Goal: Information Seeking & Learning: Check status

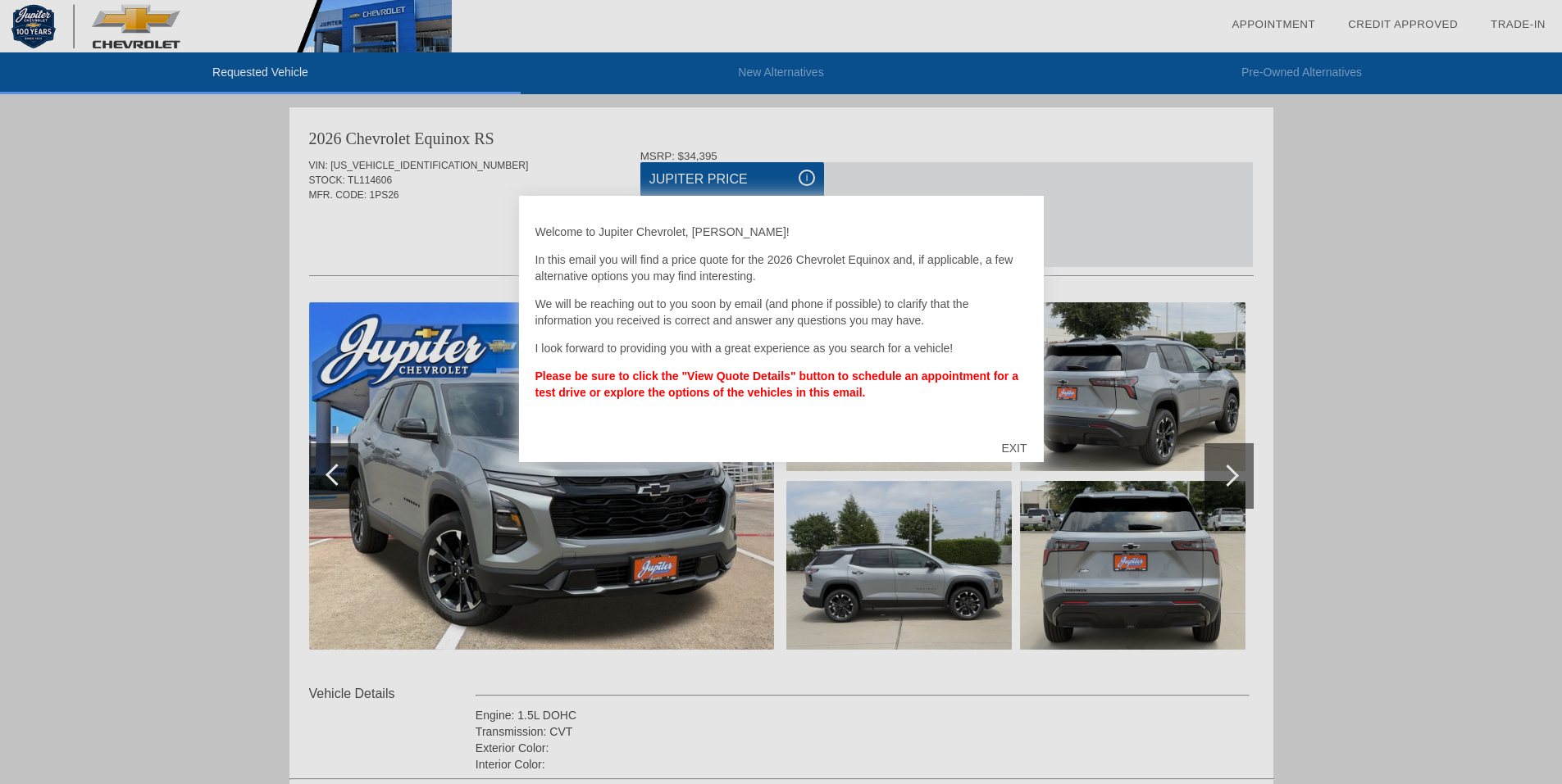
click at [1012, 446] on div "EXIT" at bounding box center [1014, 447] width 58 height 49
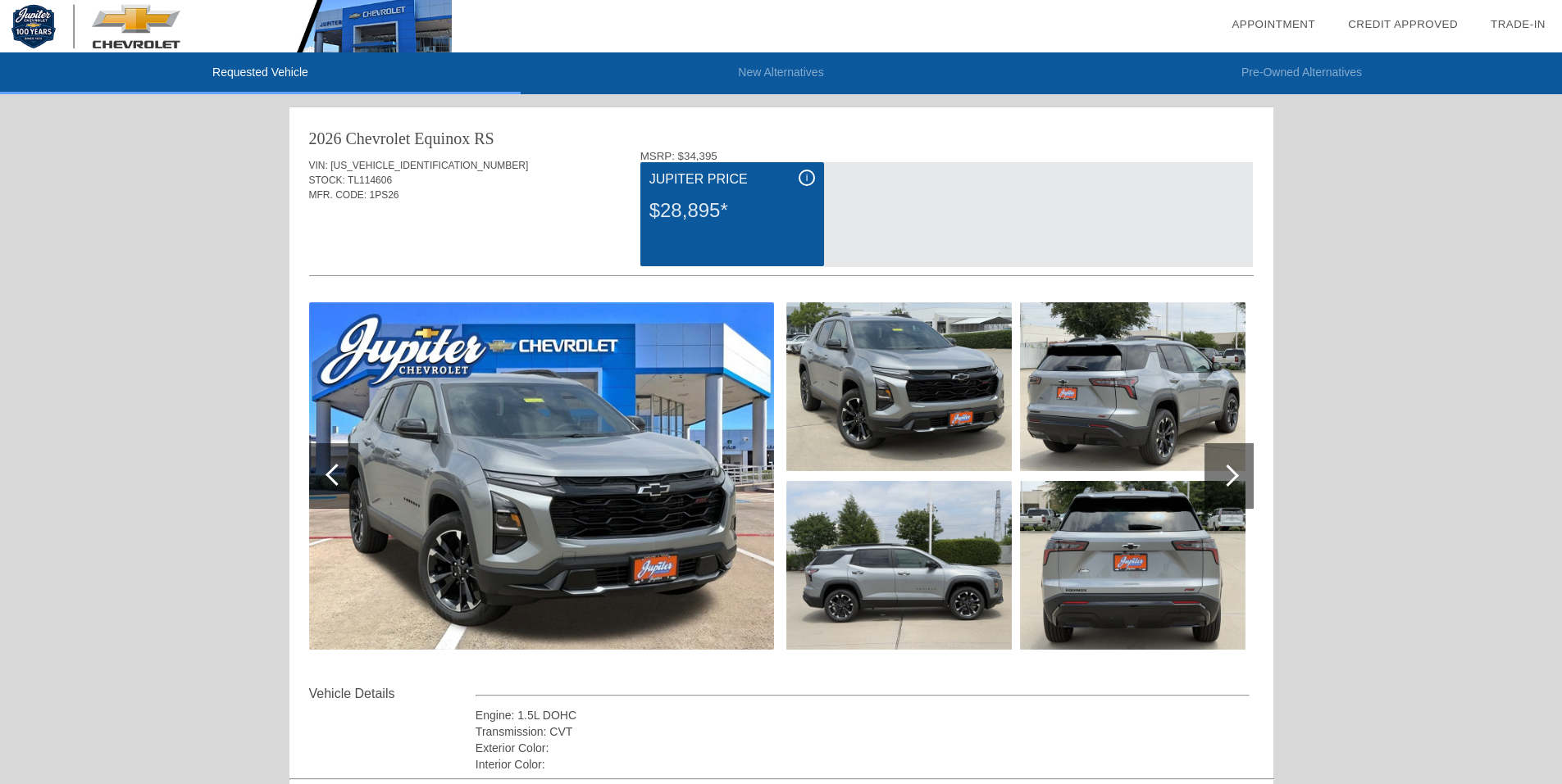
click at [806, 176] on span "i" at bounding box center [807, 178] width 3 height 11
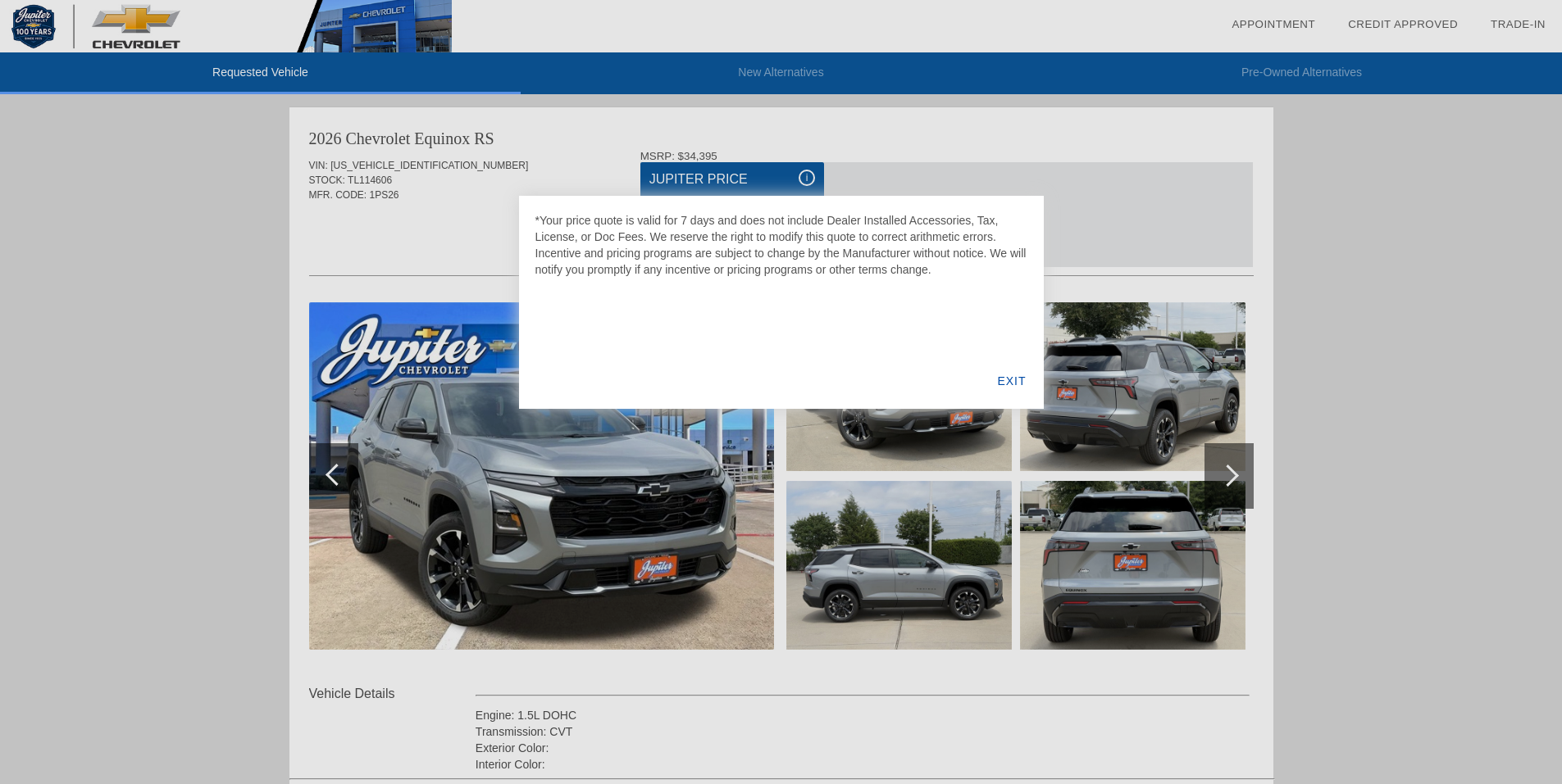
click at [1010, 376] on div "EXIT" at bounding box center [1011, 381] width 63 height 55
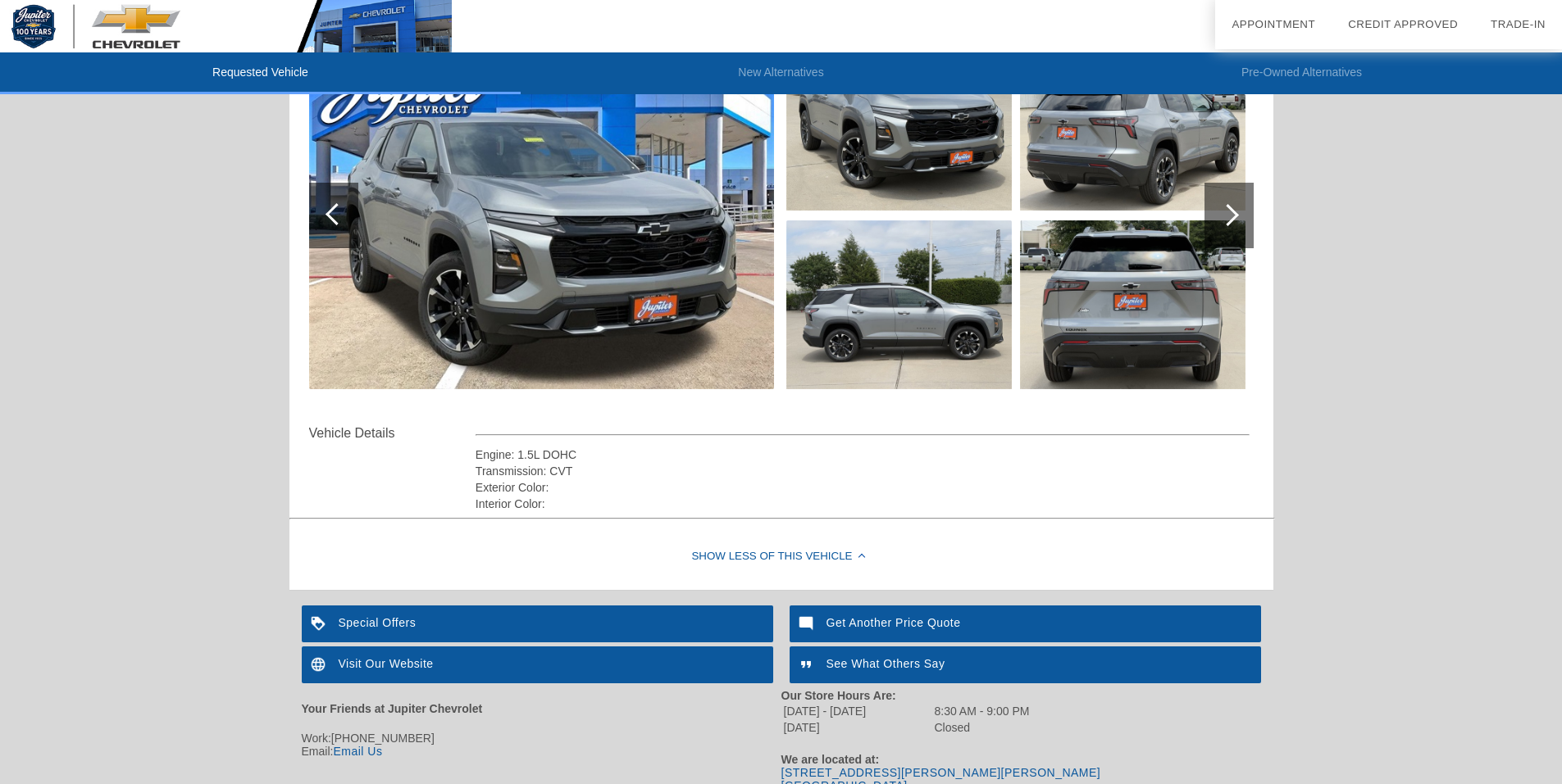
scroll to position [330, 0]
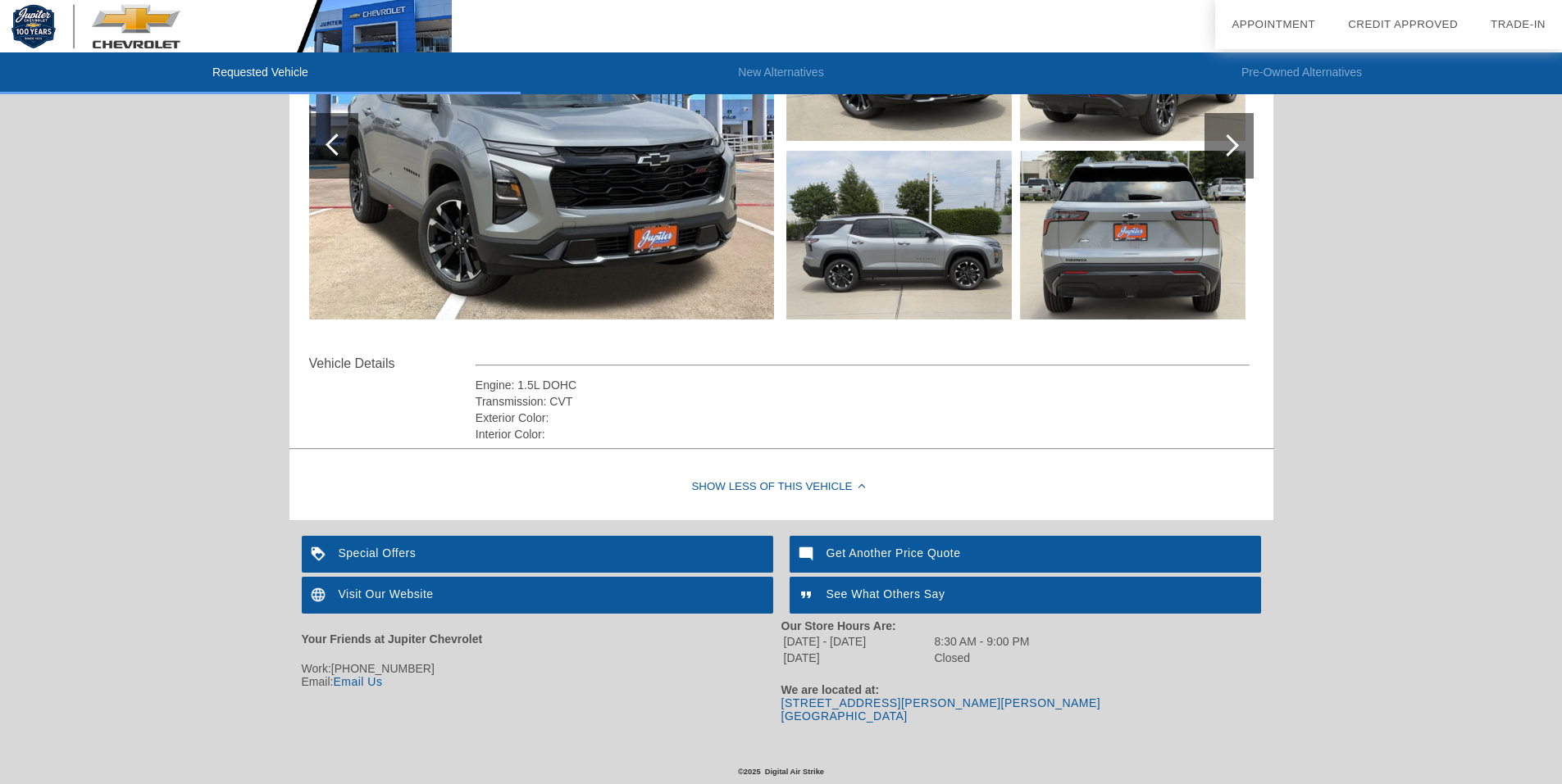
click at [1224, 146] on div at bounding box center [1227, 145] width 22 height 22
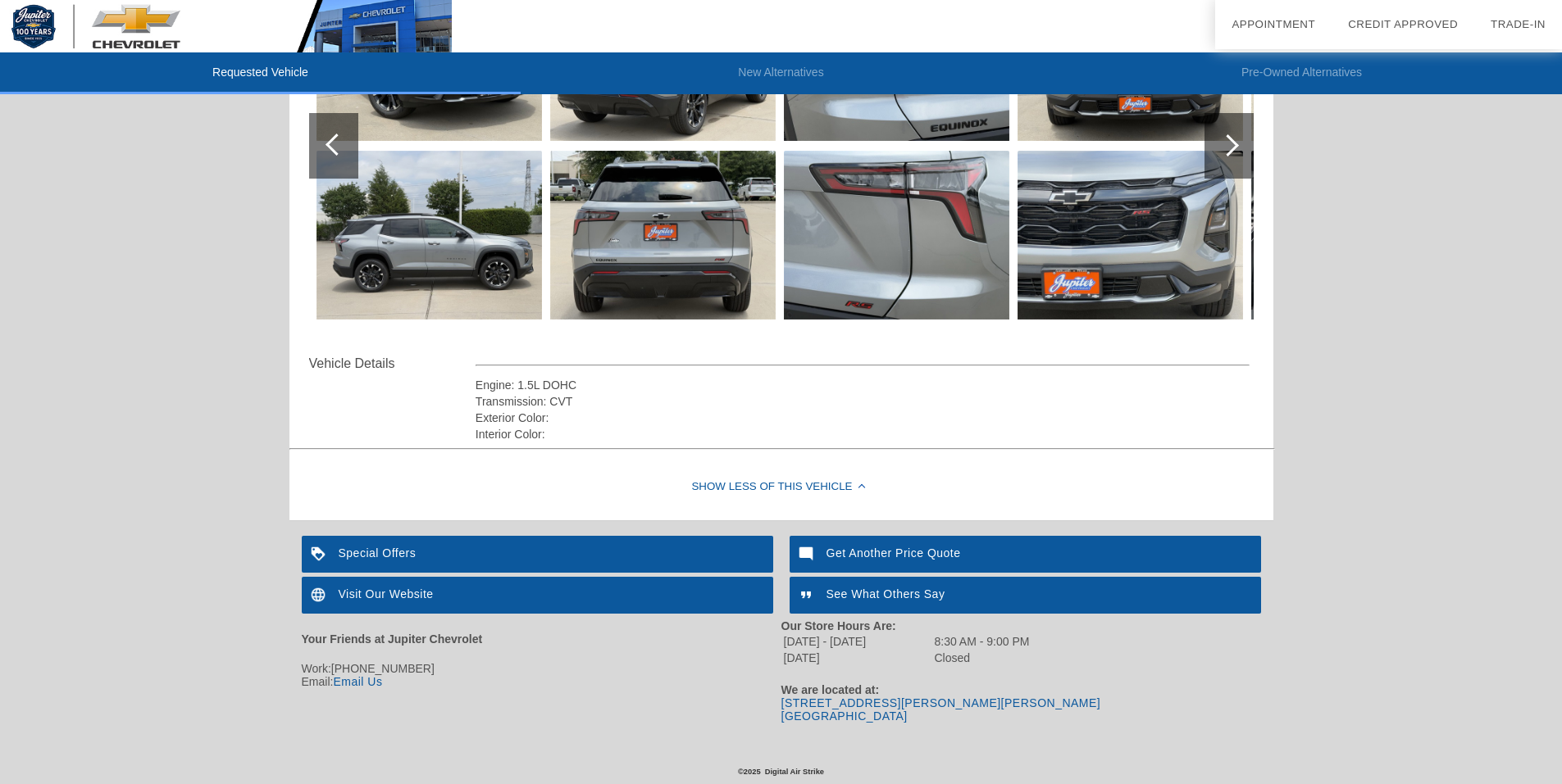
click at [1224, 146] on div at bounding box center [1227, 145] width 22 height 22
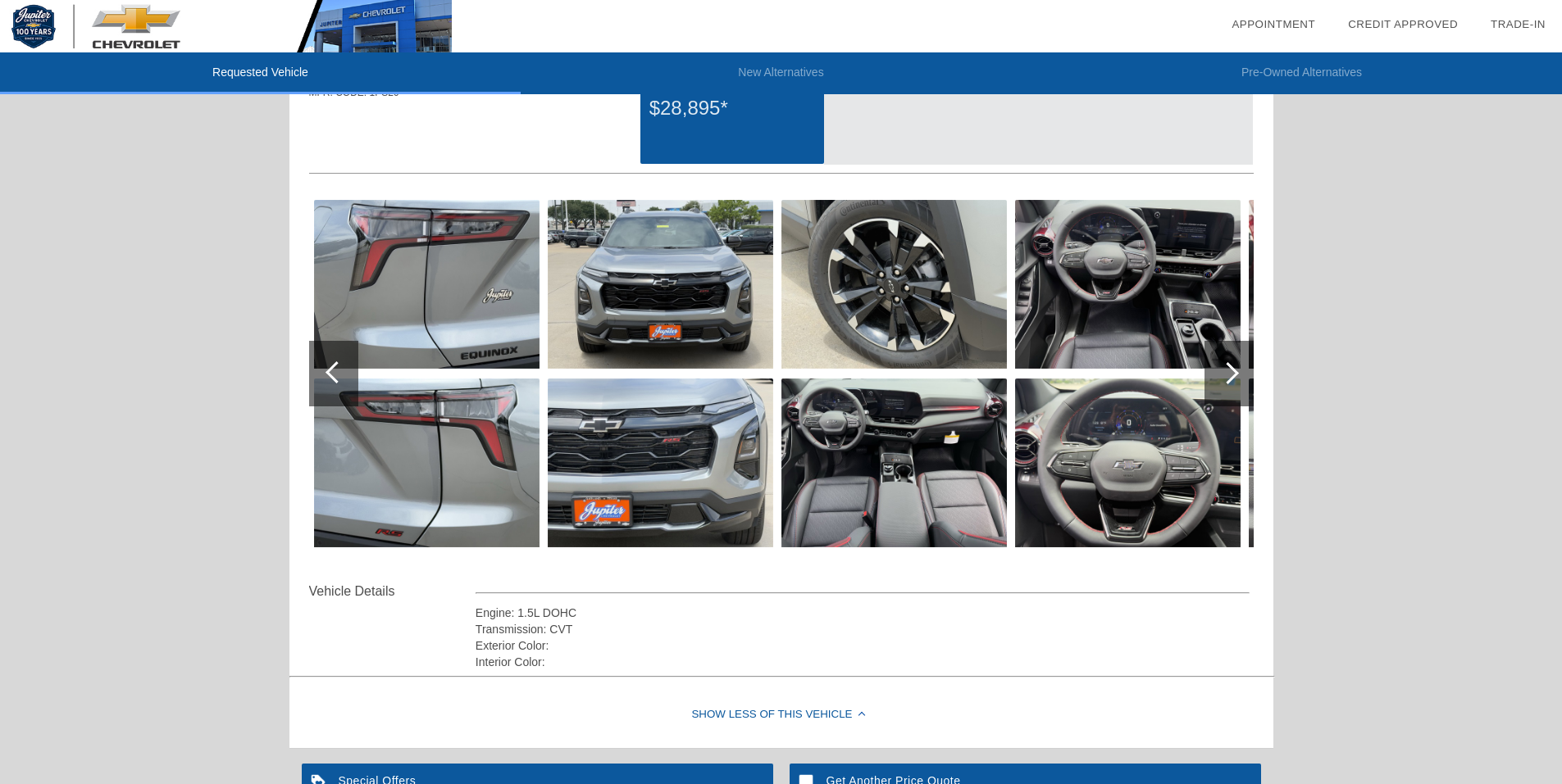
scroll to position [84, 0]
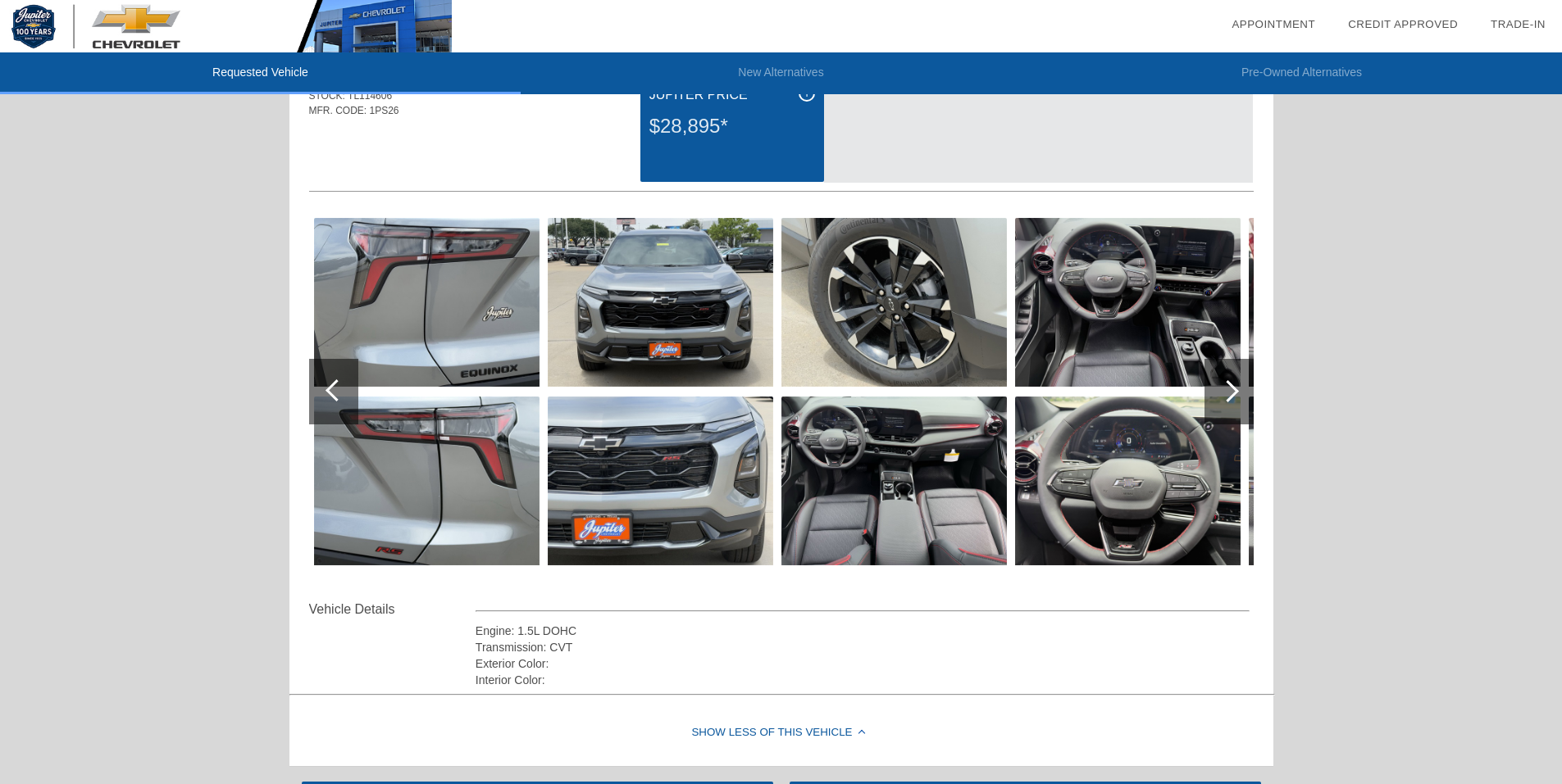
click at [1232, 386] on div at bounding box center [1227, 391] width 22 height 22
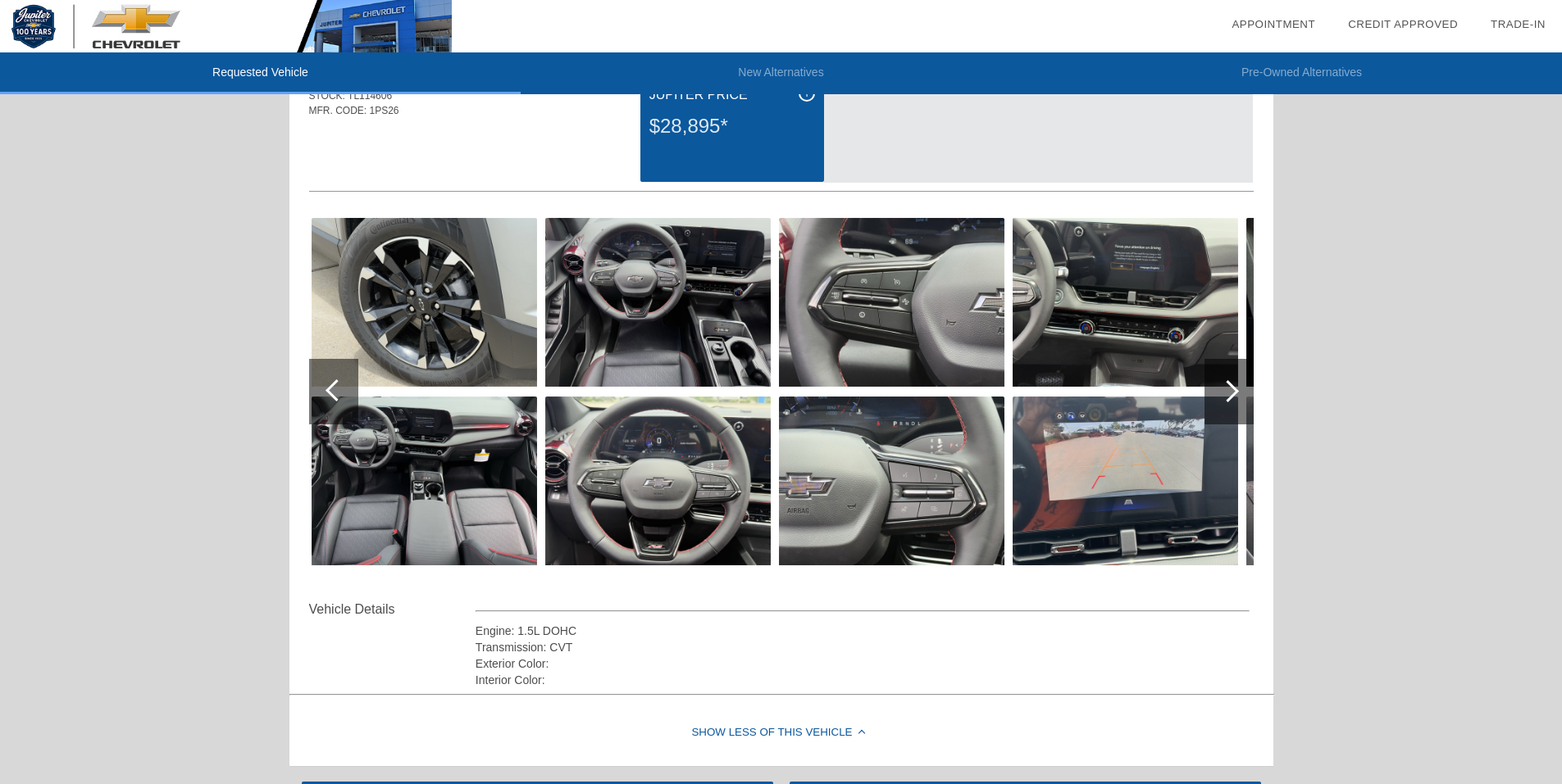
click at [1232, 386] on div at bounding box center [1227, 391] width 22 height 22
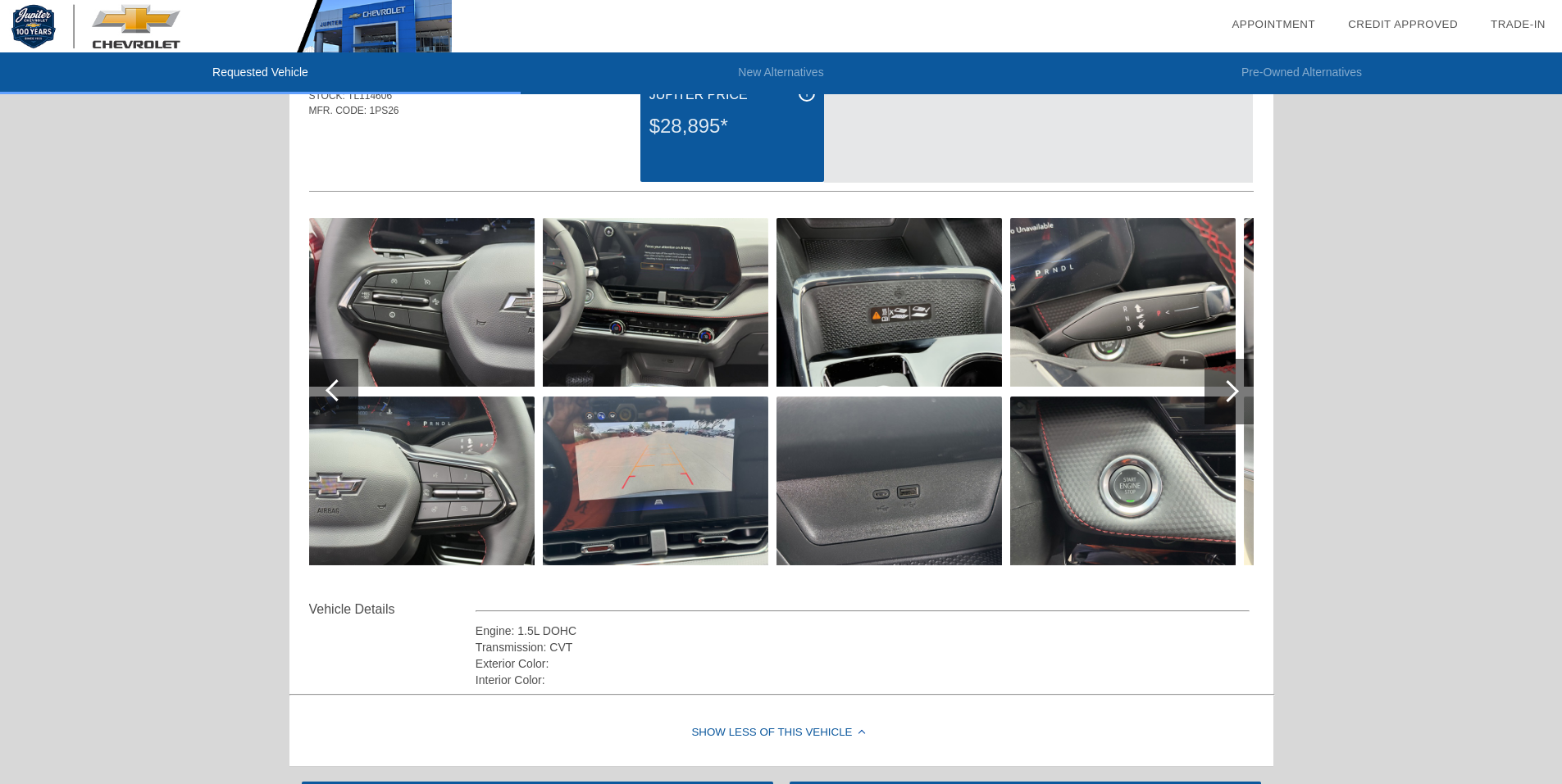
click at [1232, 386] on div at bounding box center [1227, 391] width 22 height 22
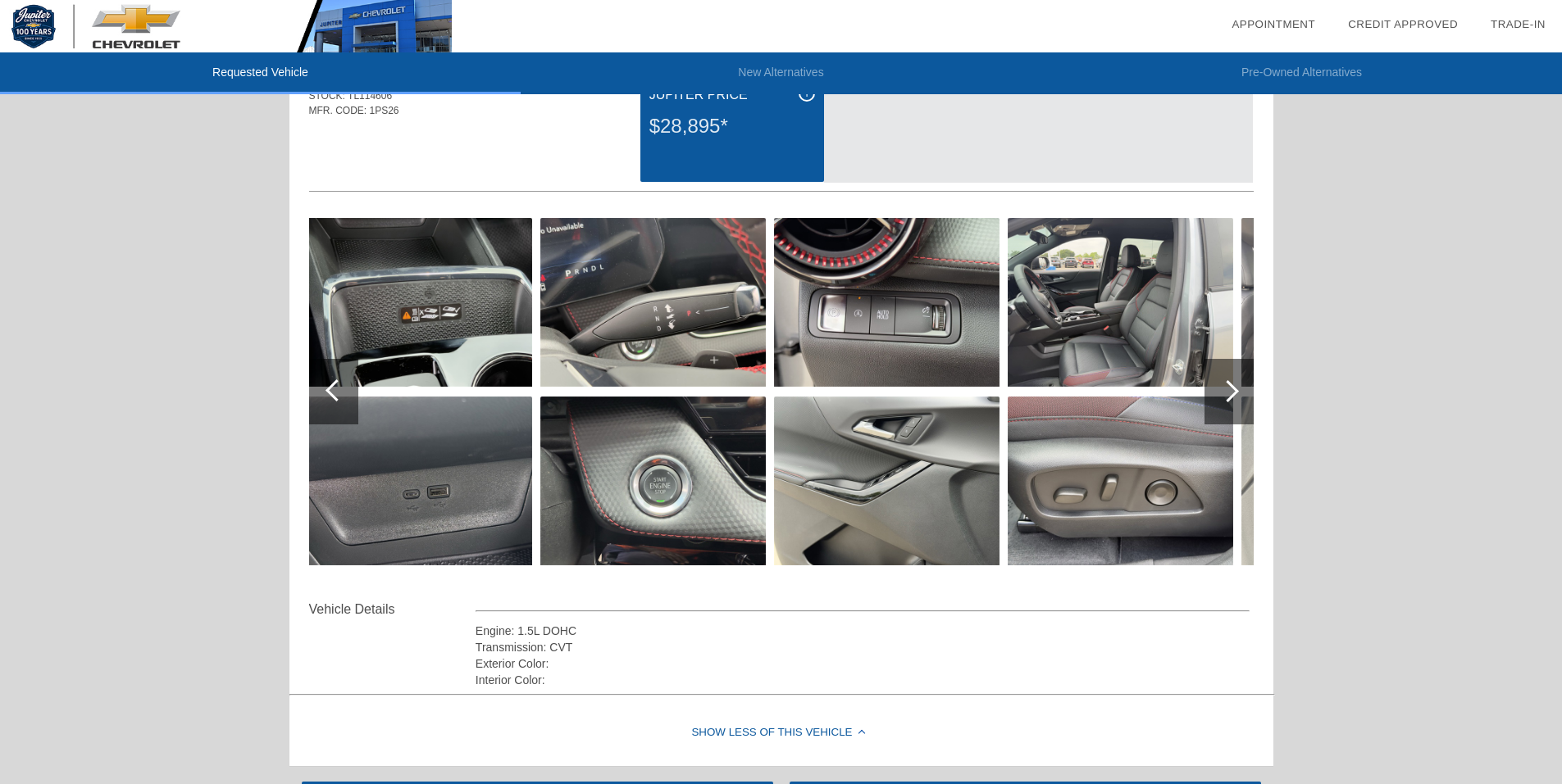
click at [1232, 386] on div at bounding box center [1227, 391] width 22 height 22
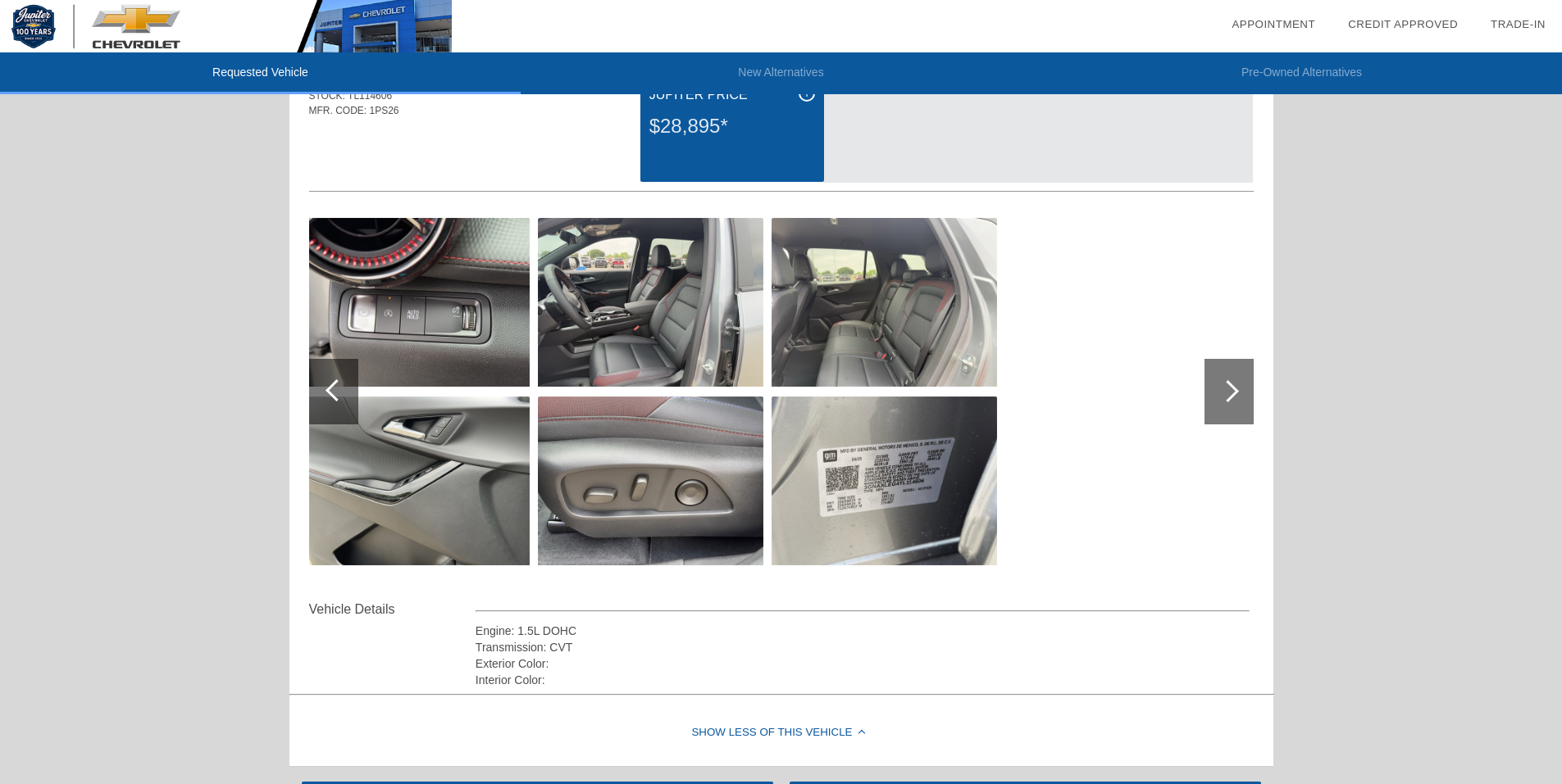
click at [1232, 386] on div at bounding box center [1227, 391] width 22 height 22
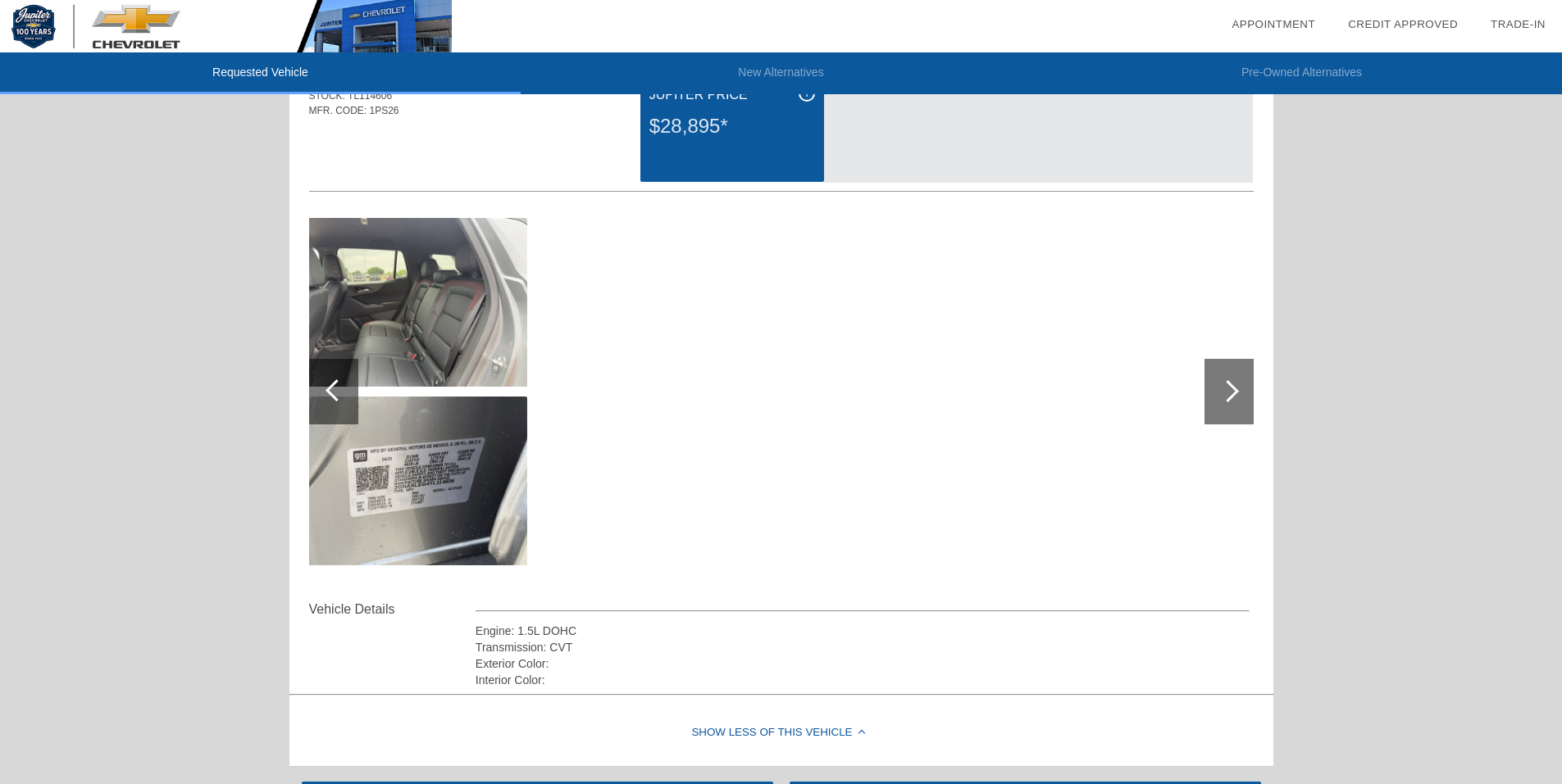
click at [1232, 386] on div at bounding box center [1227, 391] width 22 height 22
click at [329, 395] on div at bounding box center [333, 391] width 49 height 66
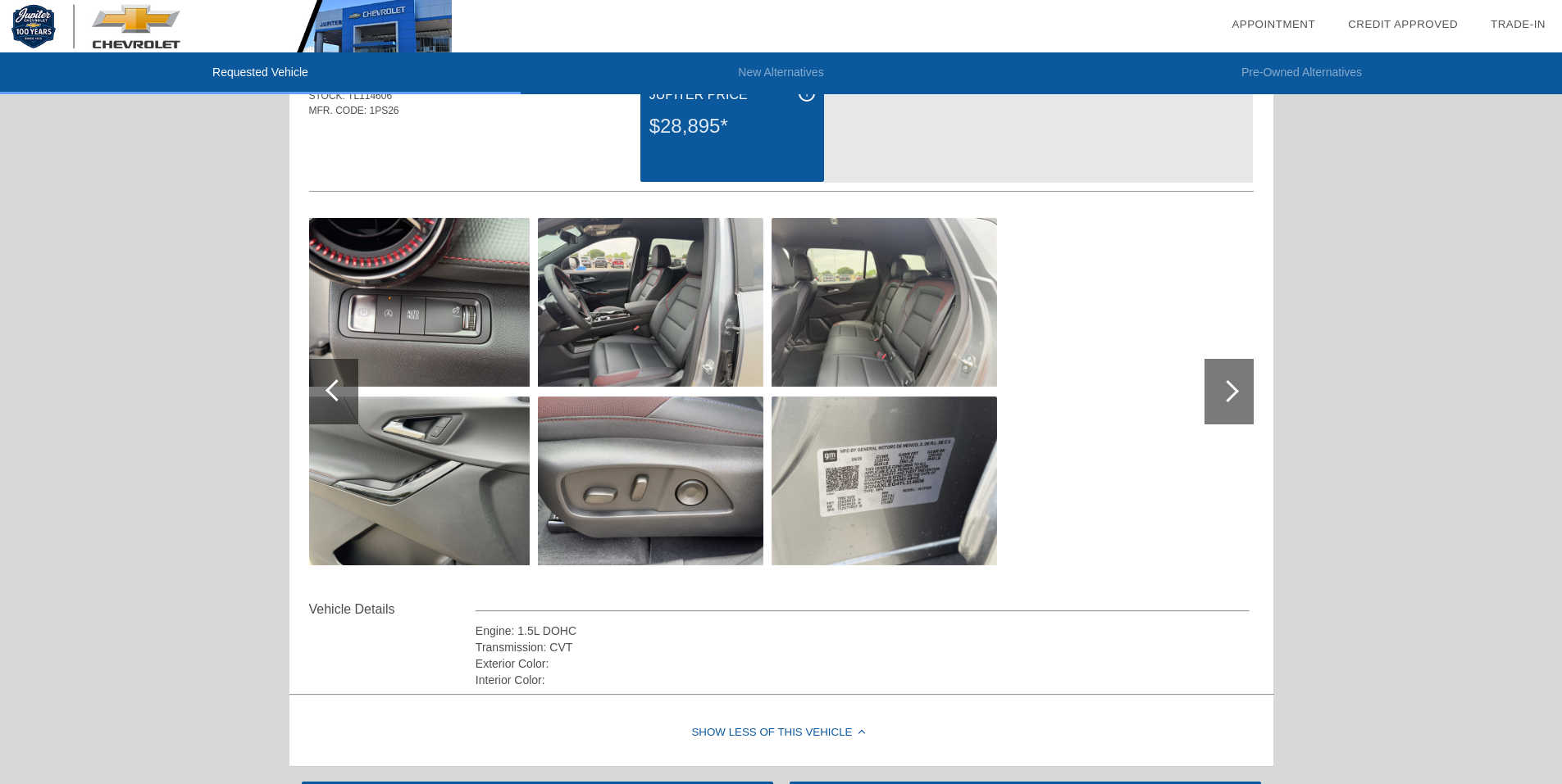
click at [329, 395] on div at bounding box center [333, 391] width 49 height 66
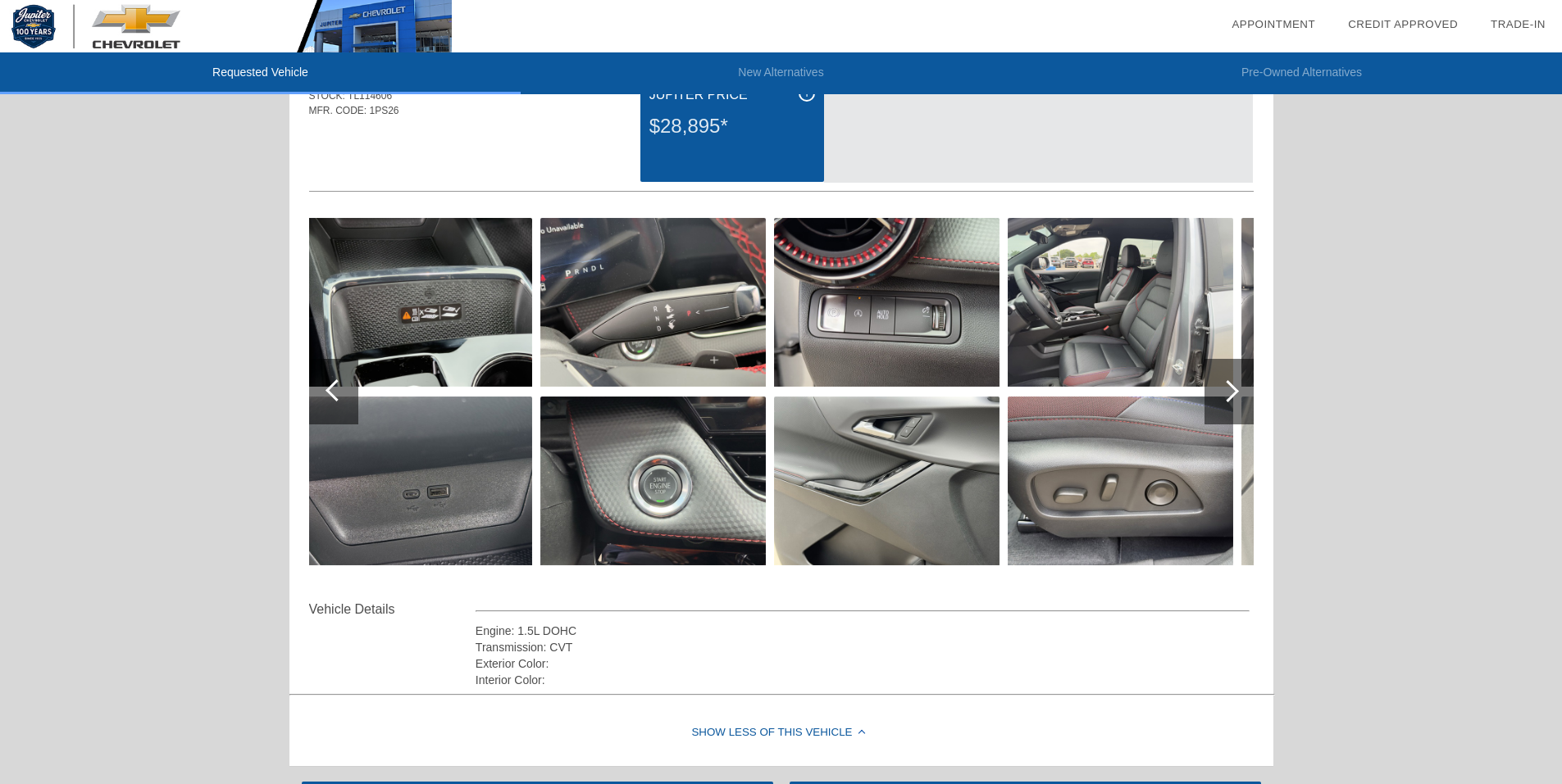
click at [329, 395] on div at bounding box center [333, 391] width 49 height 66
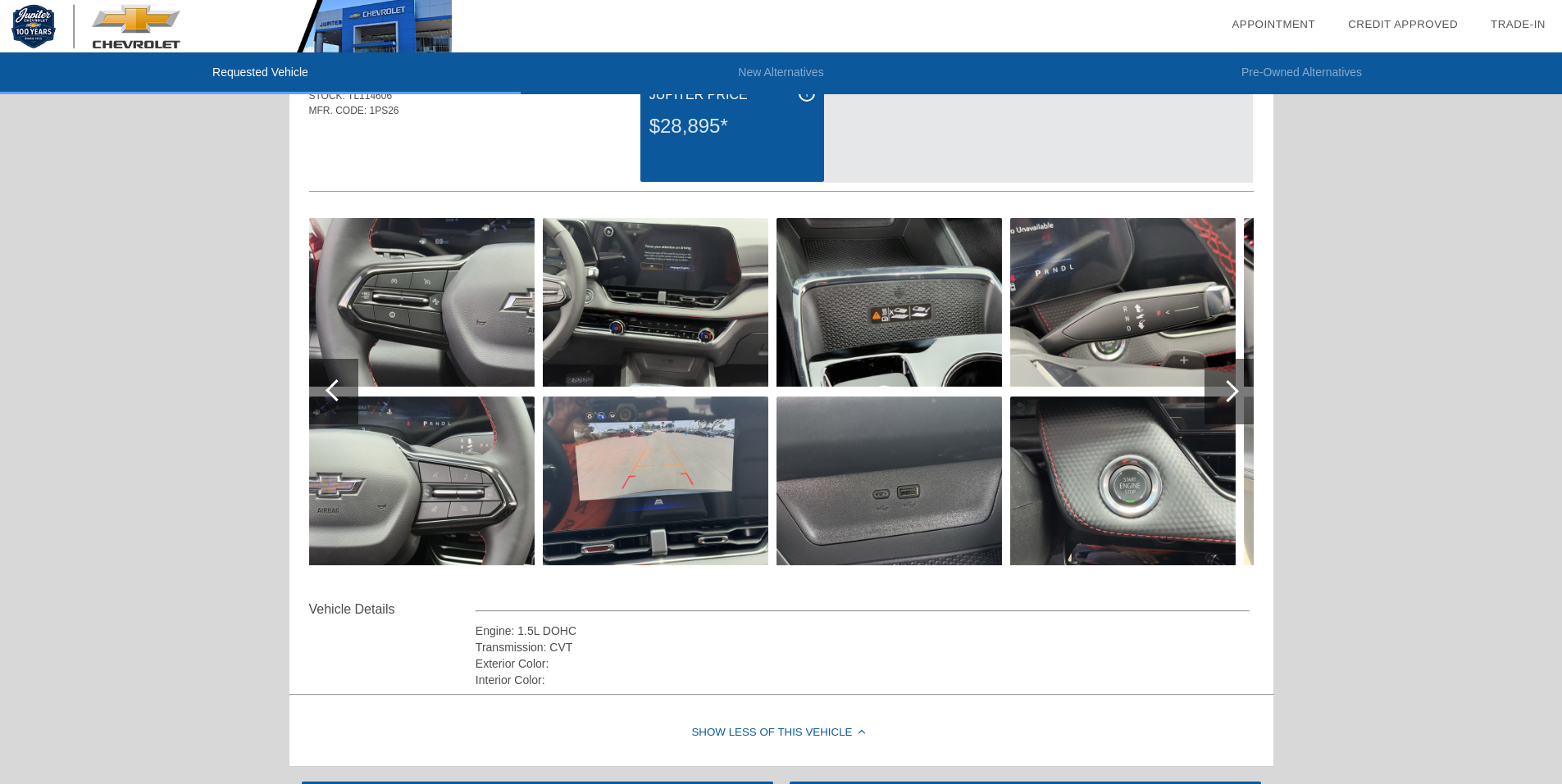
click at [329, 395] on div at bounding box center [333, 391] width 49 height 66
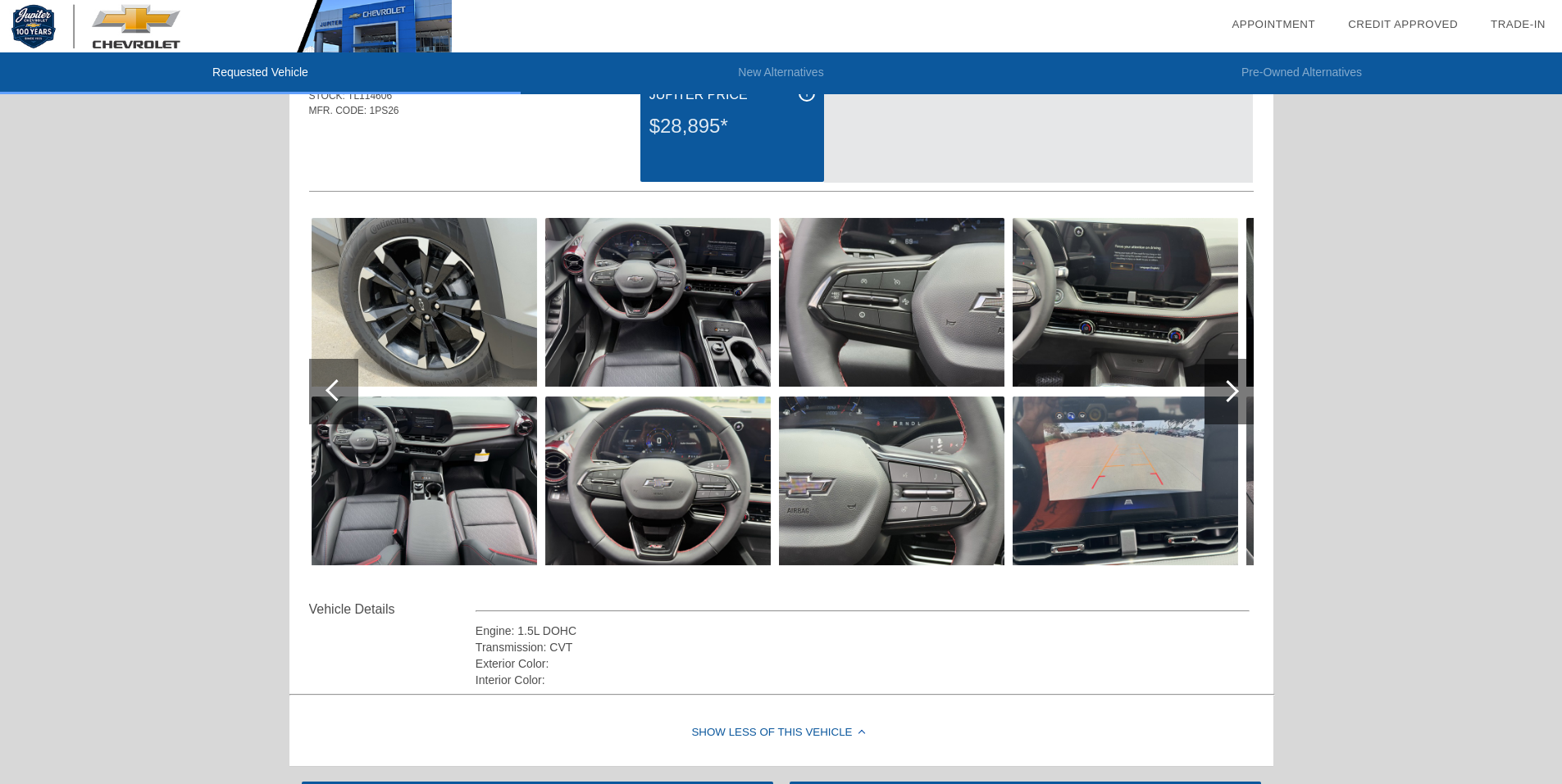
click at [329, 395] on div at bounding box center [333, 391] width 49 height 66
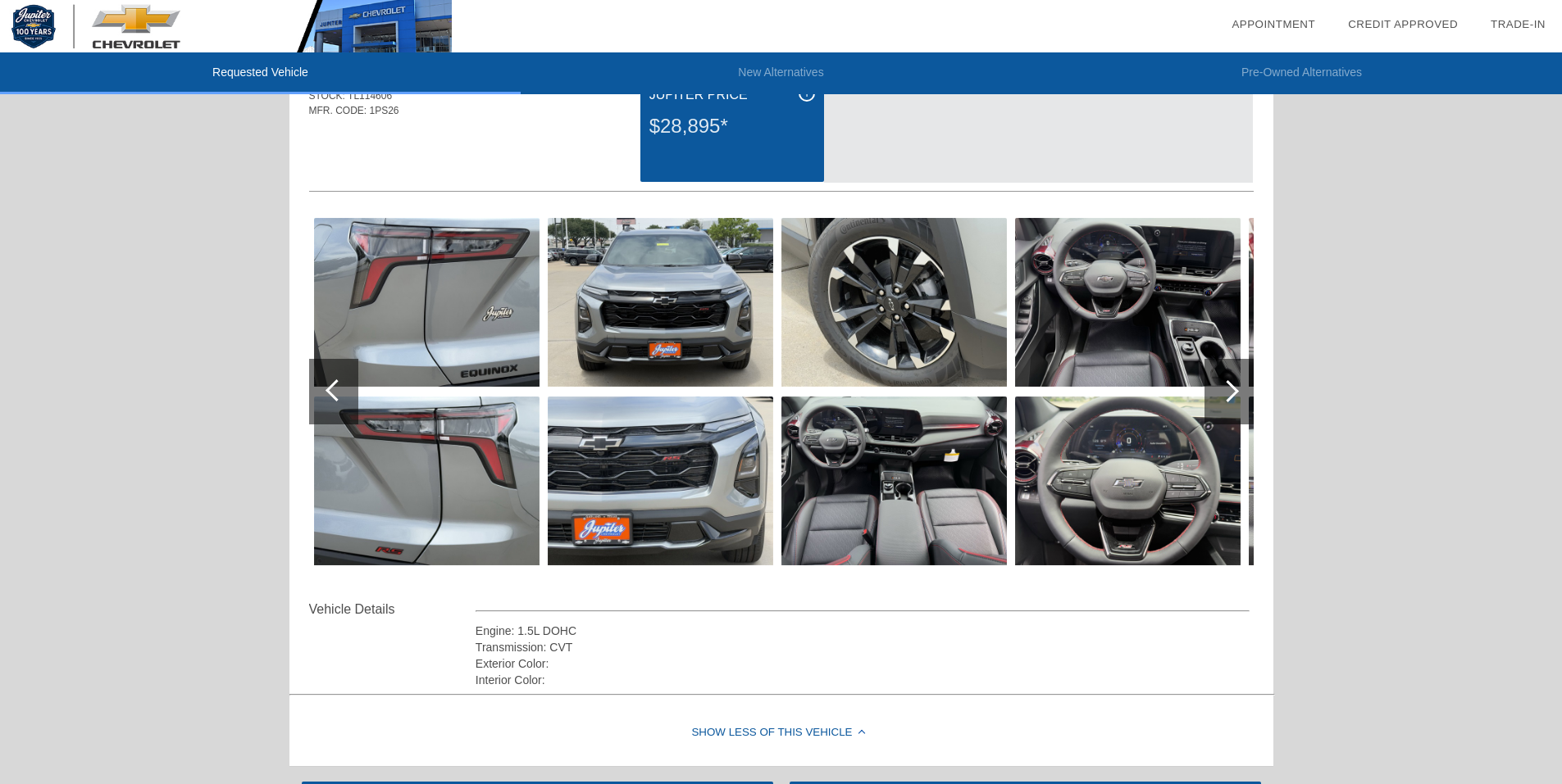
click at [329, 395] on div at bounding box center [333, 391] width 49 height 66
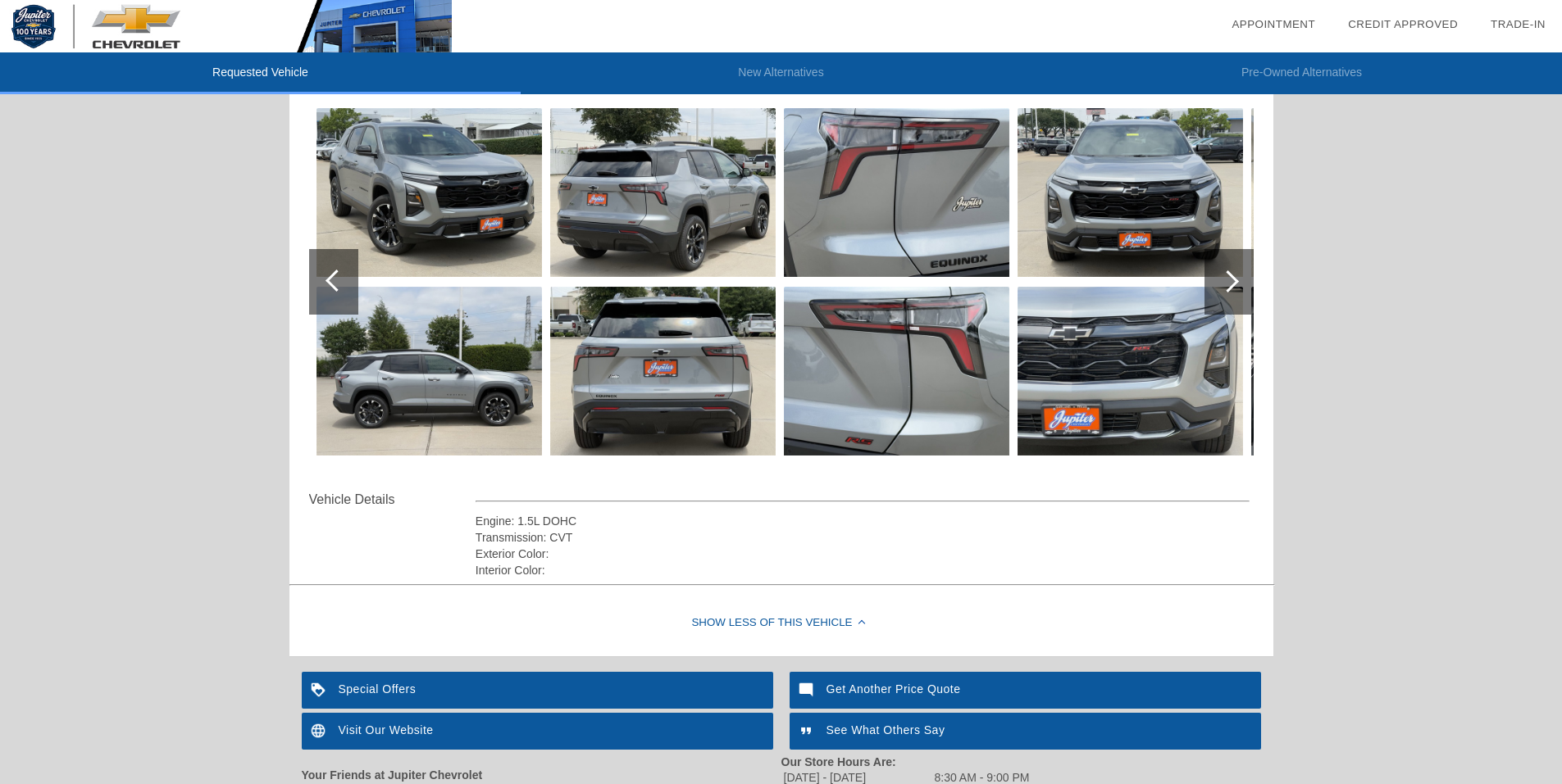
scroll to position [330, 0]
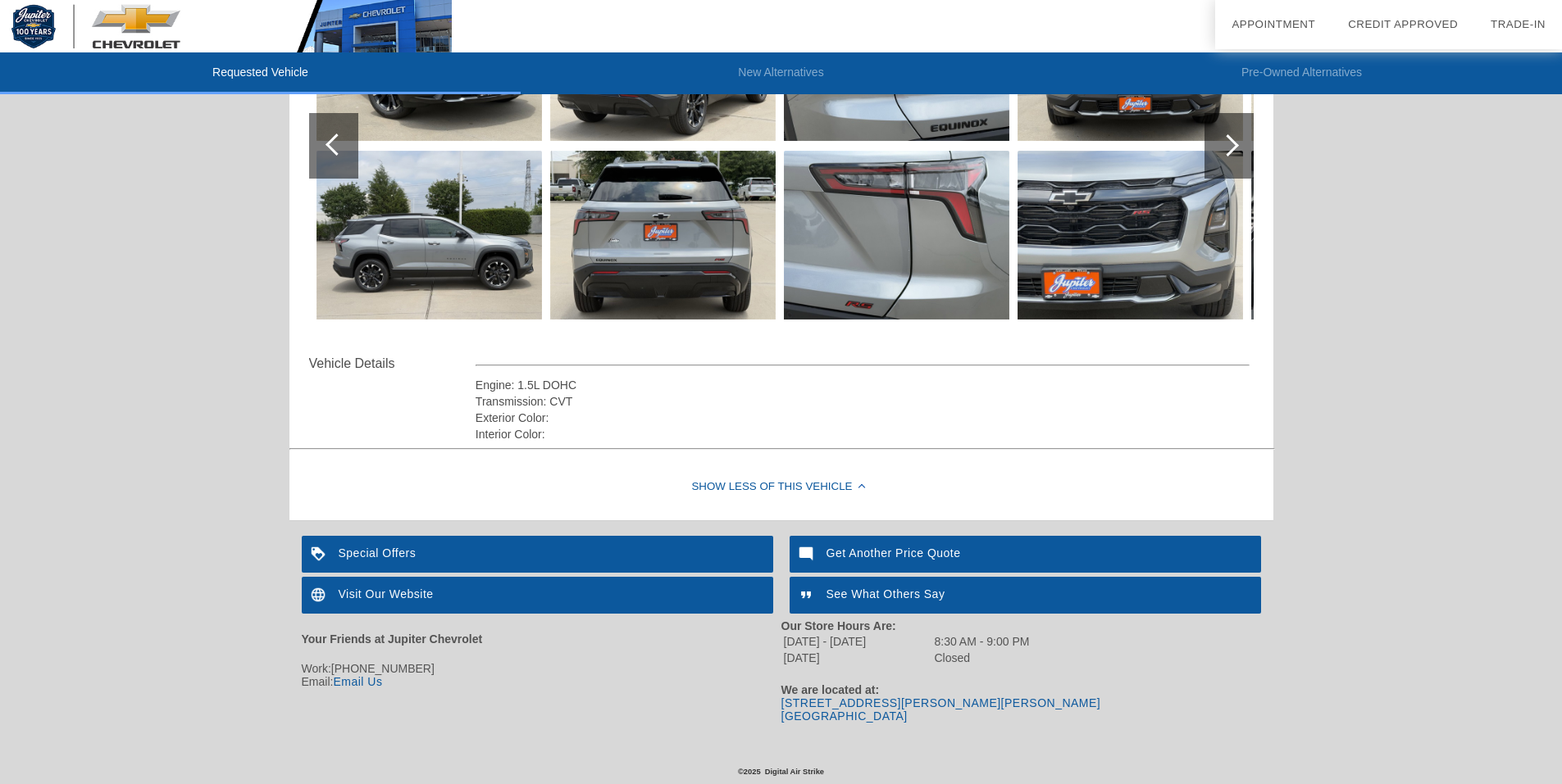
click at [392, 592] on div "Visit Our Website" at bounding box center [537, 596] width 472 height 37
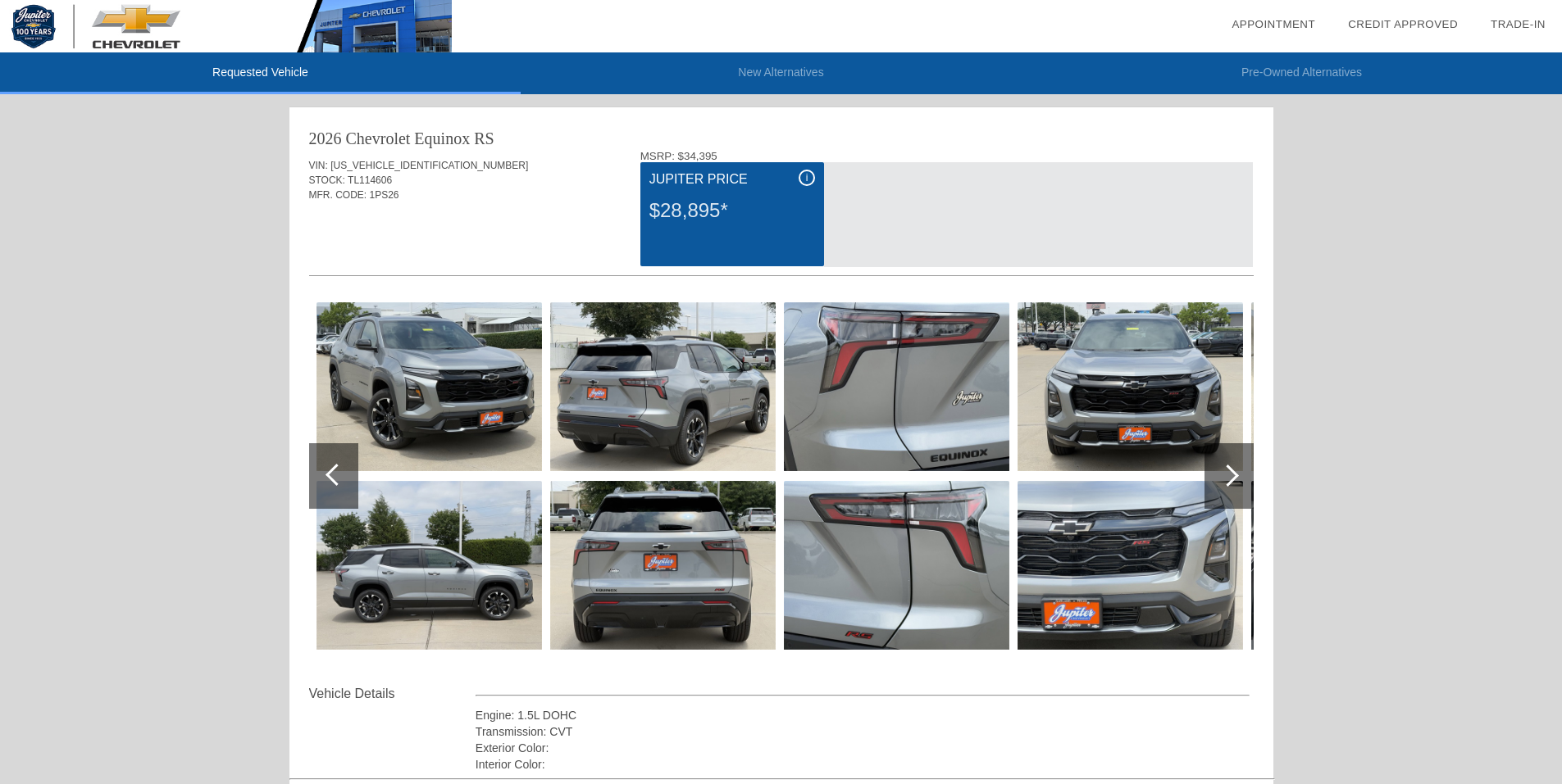
click at [370, 180] on span "TL114606" at bounding box center [369, 181] width 44 height 11
copy span "TL114606"
